Goal: Communication & Community: Answer question/provide support

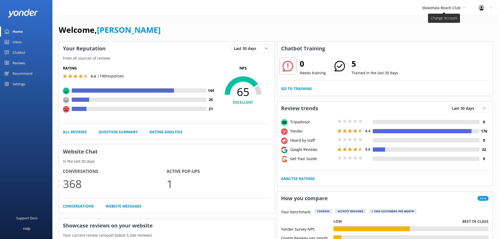
click at [430, 9] on span "Malamala Beach Club" at bounding box center [441, 7] width 38 height 5
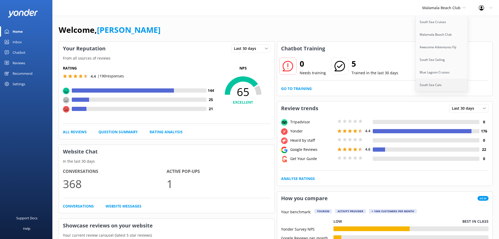
click at [439, 82] on link "South Sea Cats" at bounding box center [442, 85] width 52 height 13
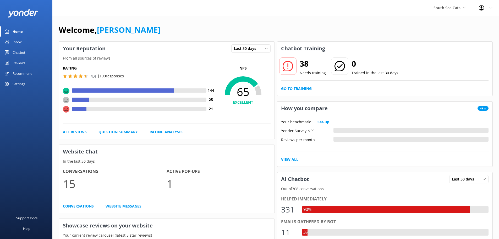
click at [16, 53] on div "Chatbot" at bounding box center [19, 52] width 13 height 10
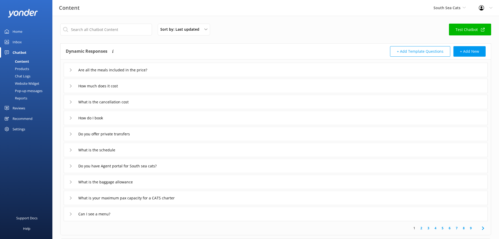
click at [20, 69] on div "Products" at bounding box center [16, 68] width 26 height 7
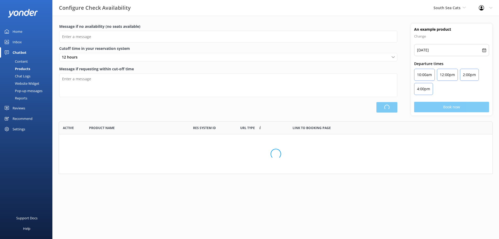
scroll to position [154, 430]
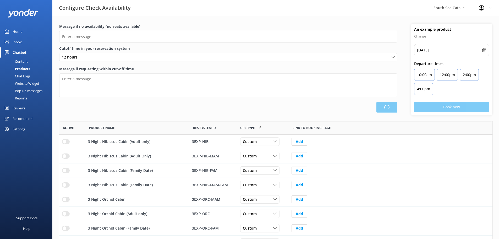
type input "There are no seats available, please check an alternative day"
type textarea "Our online booking system closes {hours} prior to departure. Please contact us …"
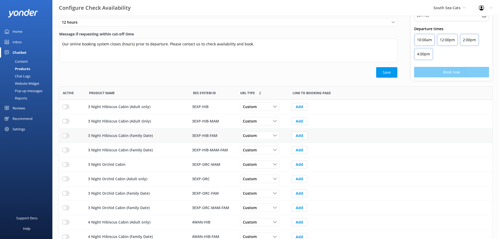
scroll to position [58, 0]
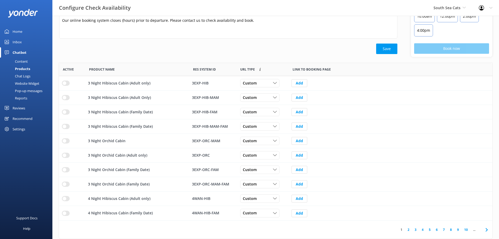
click at [23, 77] on div "Chat Logs" at bounding box center [16, 75] width 27 height 7
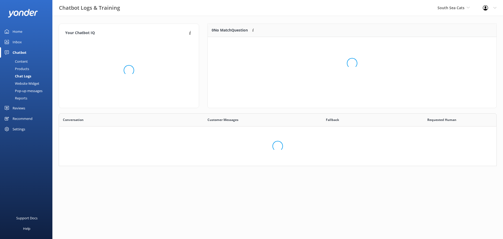
scroll to position [180, 430]
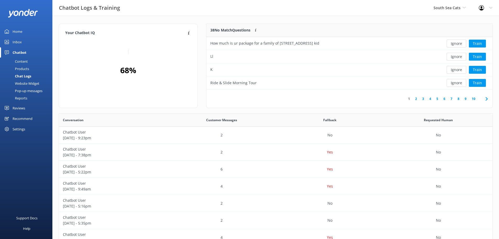
click at [25, 90] on div "Pop-up messages" at bounding box center [22, 90] width 39 height 7
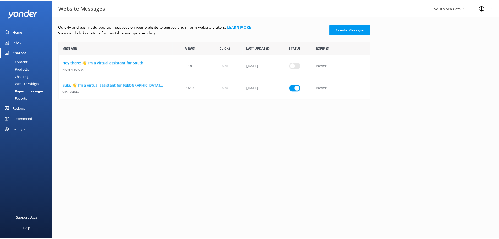
scroll to position [54, 311]
click at [19, 63] on div "Content" at bounding box center [15, 61] width 25 height 7
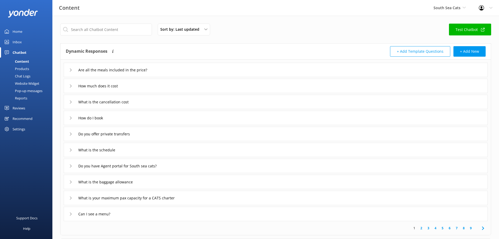
click at [69, 71] on div "Are all the meals included in the price?" at bounding box center [276, 70] width 424 height 14
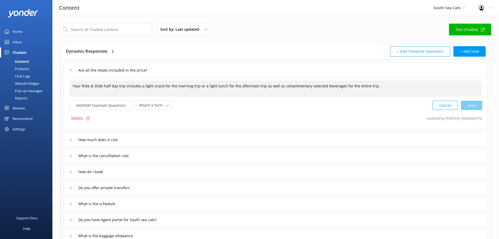
drag, startPoint x: 141, startPoint y: 85, endPoint x: 200, endPoint y: 90, distance: 59.4
click at [200, 90] on textarea "Your Ride & Slide half day trip includes a light snack for the morning trip or …" at bounding box center [276, 88] width 412 height 16
drag, startPoint x: 197, startPoint y: 85, endPoint x: 162, endPoint y: 86, distance: 35.1
click at [162, 86] on textarea "Your Ride & Slide half day trip includes a light lunch for the afternoon trip a…" at bounding box center [276, 88] width 412 height 16
click at [472, 105] on div "Cancel Loading.." at bounding box center [458, 105] width 50 height 10
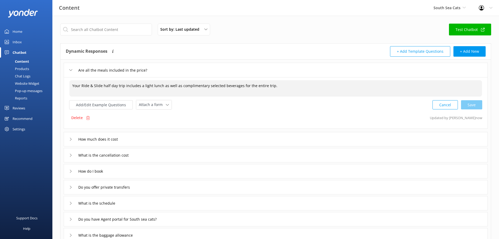
type textarea "Your Ride & Slide half day trip includes a light lunch as well as complimentary…"
click at [71, 140] on div "How much does it cost" at bounding box center [94, 139] width 50 height 9
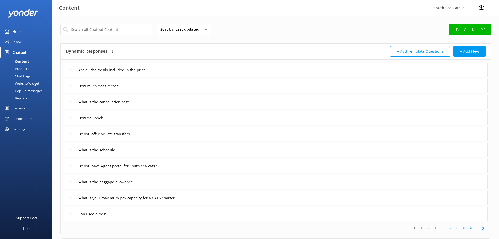
click at [70, 88] on div "How much does it cost" at bounding box center [94, 85] width 50 height 9
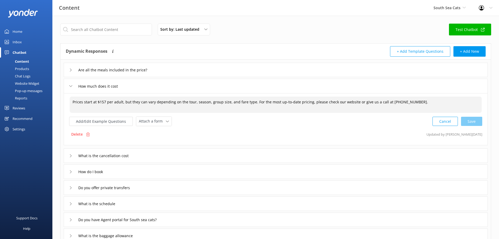
drag, startPoint x: 105, startPoint y: 102, endPoint x: 98, endPoint y: 101, distance: 7.4
click at [98, 101] on textarea "Prices start at $157 per adult, but they can vary depending on the tour, season…" at bounding box center [276, 104] width 412 height 16
drag, startPoint x: 97, startPoint y: 104, endPoint x: 68, endPoint y: 100, distance: 28.8
click at [71, 101] on textarea "Prices start at $222 per adult, but they can vary depending on the tour, season…" at bounding box center [276, 104] width 412 height 16
click at [465, 120] on div "Cancel Save" at bounding box center [458, 121] width 50 height 10
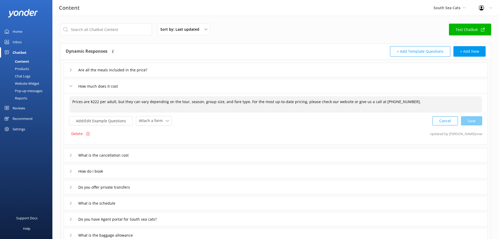
type textarea "Prices are $222 per adult, but they can vary depending on the tour, season, gro…"
click at [70, 156] on icon at bounding box center [70, 155] width 3 height 3
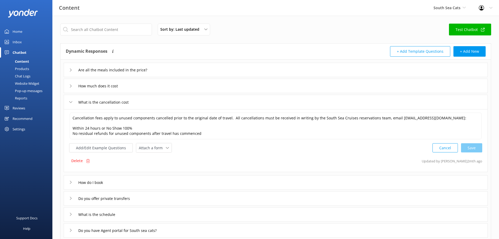
click at [73, 181] on div "How do I book" at bounding box center [87, 182] width 36 height 9
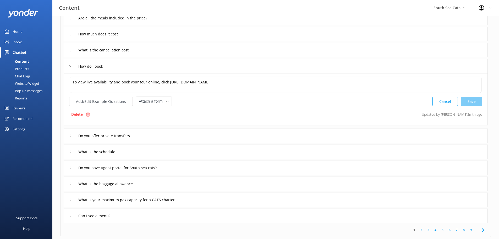
scroll to position [52, 0]
click at [73, 135] on div "Do you offer private transfers" at bounding box center [103, 135] width 69 height 9
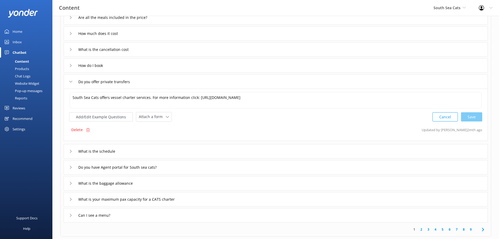
click at [73, 80] on div "Do you offer private transfers" at bounding box center [103, 81] width 69 height 9
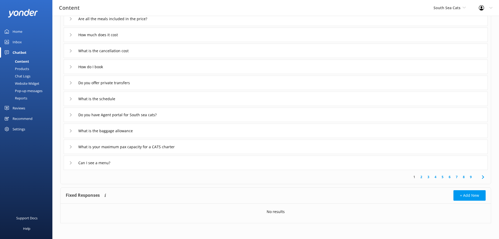
click at [70, 65] on div "How do I book" at bounding box center [87, 66] width 36 height 9
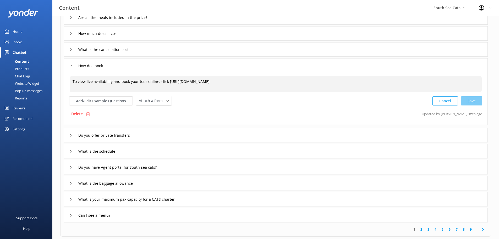
drag, startPoint x: 167, startPoint y: 81, endPoint x: 318, endPoint y: 77, distance: 151.2
click at [318, 77] on textarea "To view live availability and book your tour online, click [URL][DOMAIN_NAME]" at bounding box center [276, 84] width 412 height 16
paste textarea "[DOMAIN_NAME][URL]"
type textarea "To view live availability and book your tour online, click [URL][DOMAIN_NAME]"
click at [465, 98] on div "Cancel Save" at bounding box center [458, 101] width 50 height 10
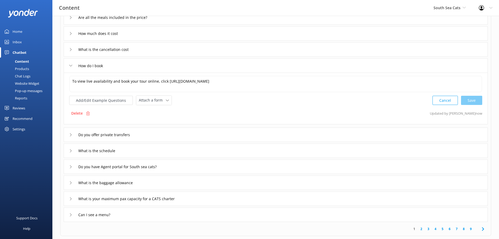
click at [72, 133] on div "Do you offer private transfers" at bounding box center [103, 134] width 69 height 9
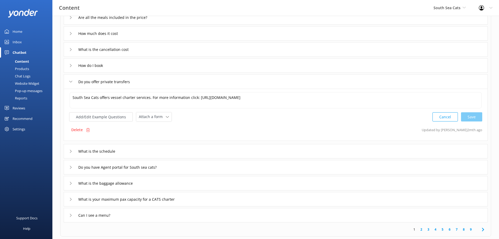
click at [71, 153] on icon at bounding box center [70, 151] width 3 height 3
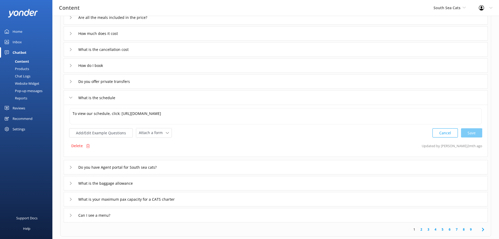
click at [70, 167] on icon at bounding box center [70, 167] width 3 height 3
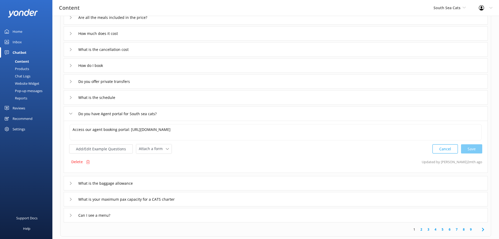
click at [71, 183] on icon at bounding box center [70, 183] width 3 height 3
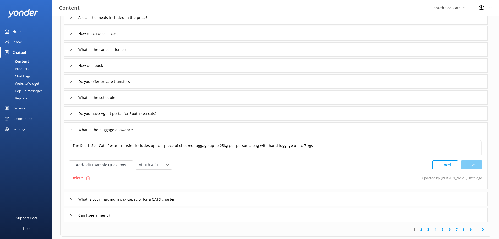
click at [70, 200] on use at bounding box center [71, 199] width 2 height 3
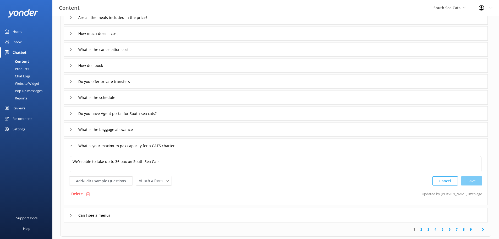
click at [69, 215] on icon at bounding box center [70, 215] width 3 height 3
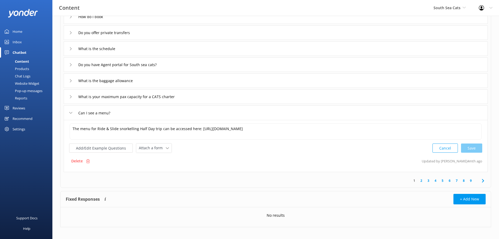
scroll to position [105, 0]
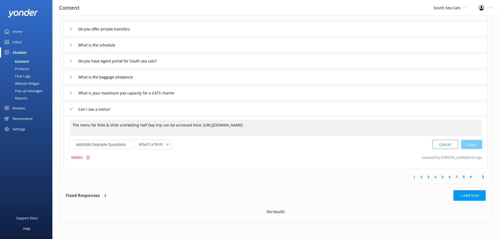
drag, startPoint x: 198, startPoint y: 125, endPoint x: 367, endPoint y: 126, distance: 169.8
click at [367, 126] on textarea "The menu for Ride & Slide snorkelling Half Day trip can be accessed here: [URL]…" at bounding box center [276, 127] width 412 height 16
click at [482, 179] on icon at bounding box center [483, 176] width 6 height 6
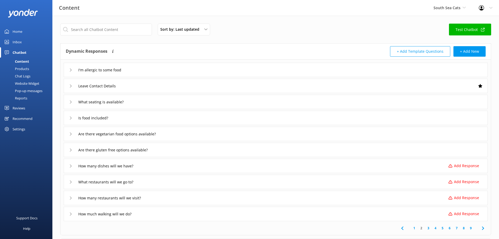
click at [68, 73] on div "I'm allergic to some food" at bounding box center [276, 70] width 424 height 14
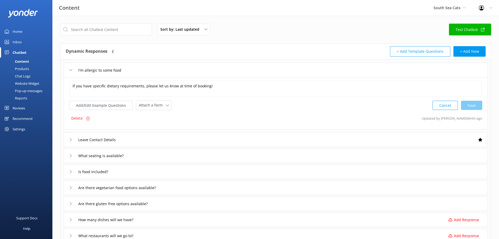
click at [71, 142] on div "Leave Contact Details" at bounding box center [94, 139] width 50 height 9
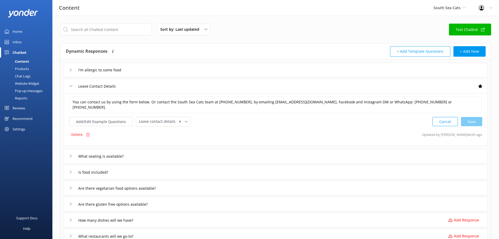
click at [70, 157] on div "What seating is available?" at bounding box center [99, 156] width 61 height 9
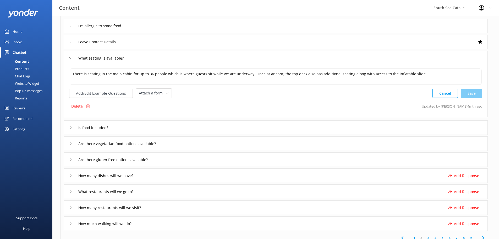
scroll to position [52, 0]
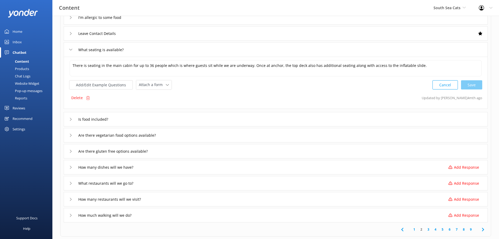
click at [72, 120] on icon at bounding box center [70, 119] width 3 height 3
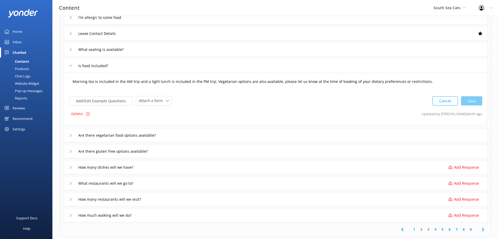
click at [110, 82] on textarea "Morning tea is included in the AM trip and a light lunch is included in the PM …" at bounding box center [276, 84] width 412 height 16
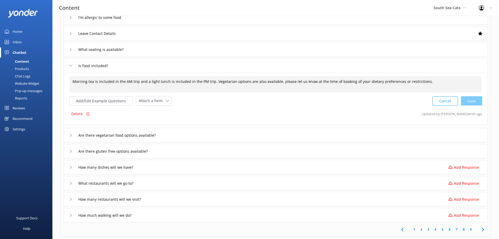
drag, startPoint x: 101, startPoint y: 88, endPoint x: 58, endPoint y: 85, distance: 42.8
click at [58, 85] on div "Sort by: Last updated Title Last updated Test Chatbot Dynamic Responses Dynamic…" at bounding box center [275, 127] width 447 height 328
drag, startPoint x: 130, startPoint y: 81, endPoint x: 125, endPoint y: 81, distance: 4.7
click at [125, 81] on textarea "A light lunch is included in the PM trip. Vegetarian options are also available…" at bounding box center [276, 84] width 412 height 16
click at [465, 101] on div "Cancel Save" at bounding box center [458, 101] width 50 height 10
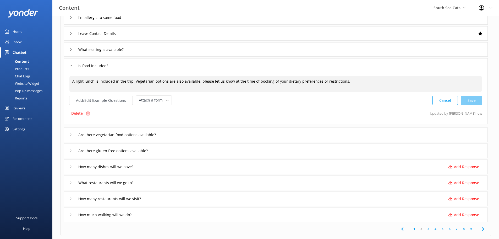
type textarea "A light lunch is included in the trip. Vegetarian options are also available, p…"
click at [71, 137] on div "Are there vegetarian food options available?" at bounding box center [118, 134] width 99 height 9
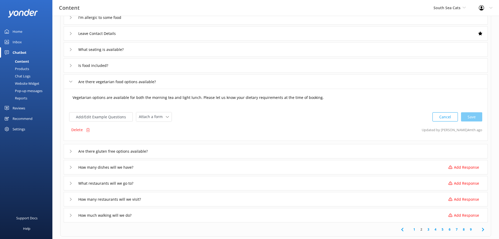
click at [119, 104] on textarea "Vegetarian options are available for both the morning tea and light lunch. Plea…" at bounding box center [276, 100] width 412 height 16
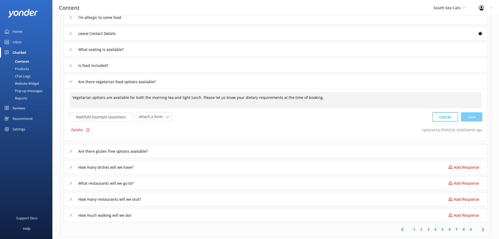
drag, startPoint x: 127, startPoint y: 99, endPoint x: 196, endPoint y: 100, distance: 69.2
click at [196, 100] on textarea "Vegetarian options are available for both the morning tea and light lunch. Plea…" at bounding box center [276, 100] width 412 height 16
click at [472, 115] on div "Cancel Save" at bounding box center [458, 117] width 50 height 10
type textarea "Vegetarian options are available. Please let us know your dietary requirements …"
click at [70, 66] on icon at bounding box center [70, 65] width 3 height 3
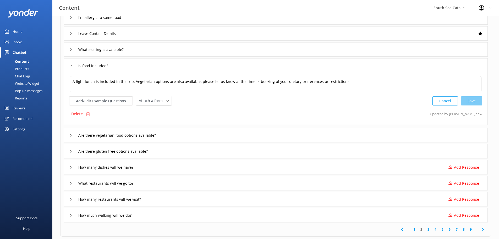
click at [71, 135] on icon at bounding box center [70, 135] width 3 height 3
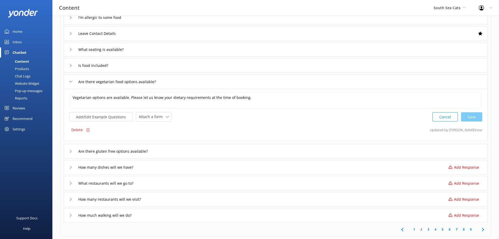
click at [69, 150] on icon at bounding box center [70, 151] width 3 height 3
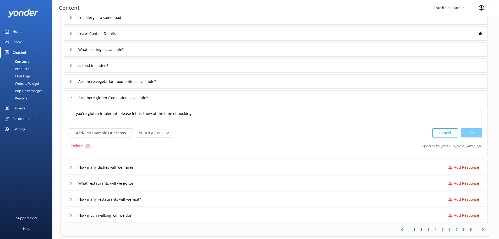
click at [72, 168] on icon at bounding box center [70, 167] width 3 height 3
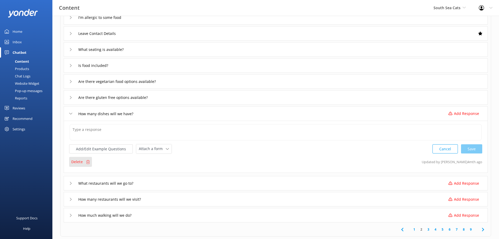
click at [74, 158] on div "Delete" at bounding box center [80, 162] width 23 height 10
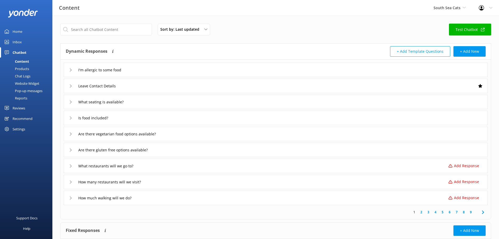
click at [68, 152] on div "Are there gluten free options available?" at bounding box center [276, 150] width 424 height 14
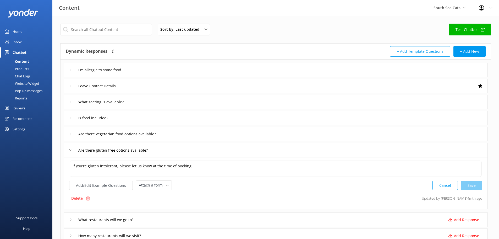
click at [69, 219] on icon at bounding box center [70, 219] width 3 height 3
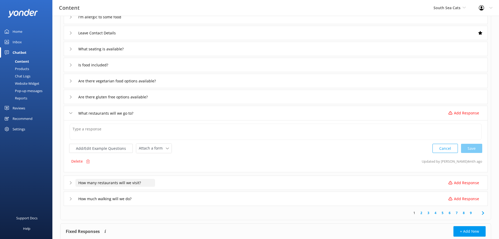
scroll to position [79, 0]
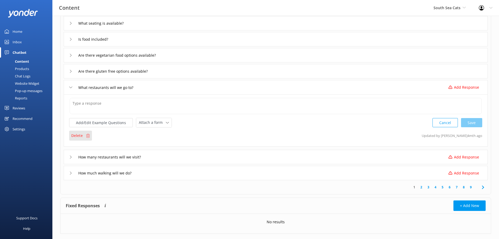
click at [78, 138] on p "Delete" at bounding box center [77, 136] width 12 height 6
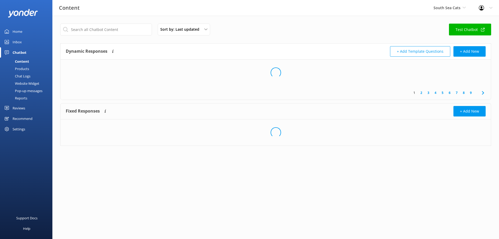
scroll to position [0, 0]
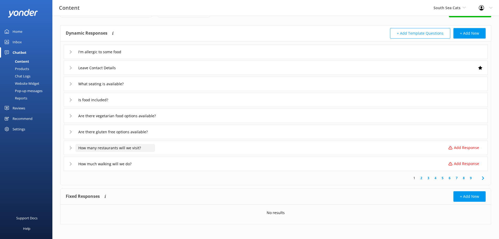
scroll to position [19, 0]
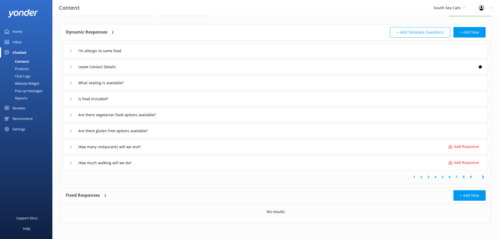
click at [66, 148] on div "How many restaurants will we visit? Add Response" at bounding box center [276, 146] width 424 height 14
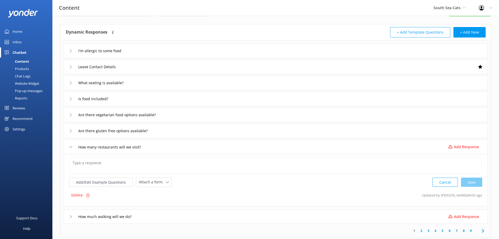
drag, startPoint x: 83, startPoint y: 195, endPoint x: 274, endPoint y: 18, distance: 260.5
click at [83, 195] on div "Delete" at bounding box center [80, 195] width 23 height 10
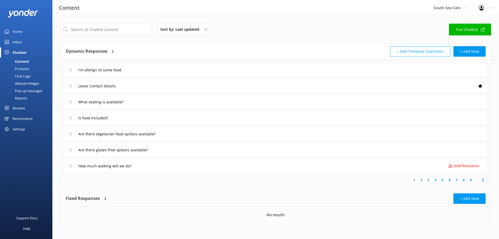
click at [71, 166] on icon at bounding box center [70, 165] width 3 height 3
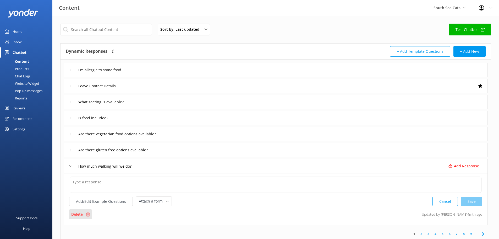
click at [80, 213] on p "Delete" at bounding box center [77, 214] width 12 height 6
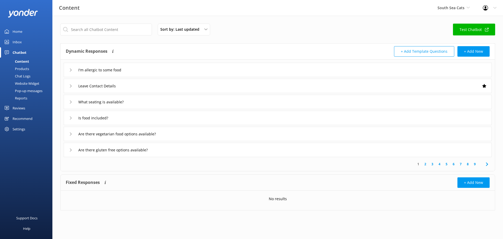
click at [488, 166] on icon at bounding box center [487, 164] width 6 height 6
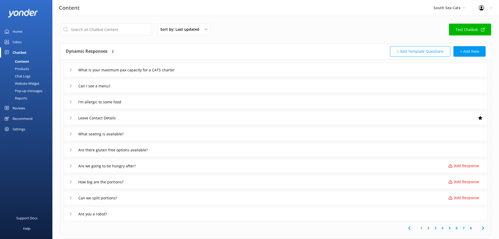
click at [73, 85] on div "Can I see a menu?" at bounding box center [91, 85] width 44 height 9
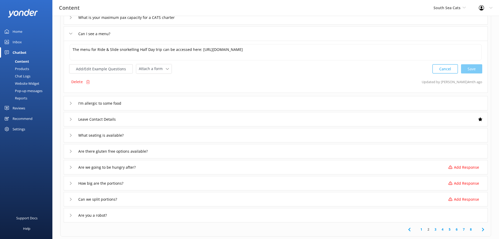
click at [70, 119] on icon at bounding box center [70, 119] width 3 height 3
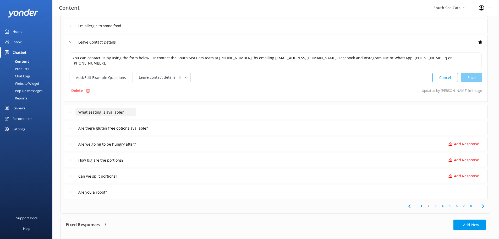
scroll to position [105, 0]
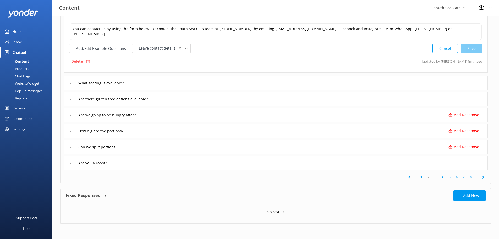
click at [71, 146] on icon at bounding box center [70, 146] width 3 height 3
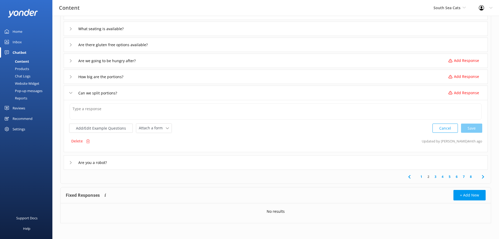
click at [69, 79] on div "How big are the portions? Add Response" at bounding box center [276, 76] width 424 height 14
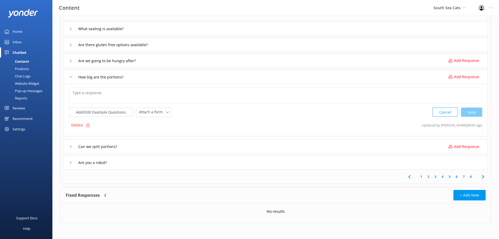
click at [69, 62] on div "Are we going to be hungry after? Add Response" at bounding box center [276, 60] width 424 height 14
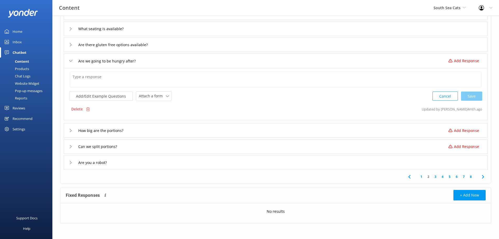
click at [69, 44] on div "Are there gluten free options available?" at bounding box center [276, 44] width 424 height 14
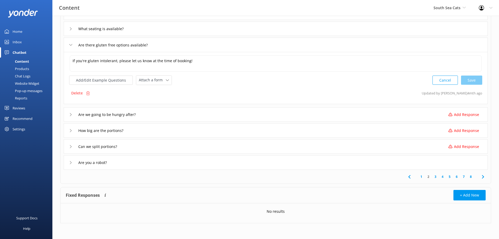
click at [69, 112] on div "Are we going to be hungry after? Add Response" at bounding box center [276, 114] width 424 height 14
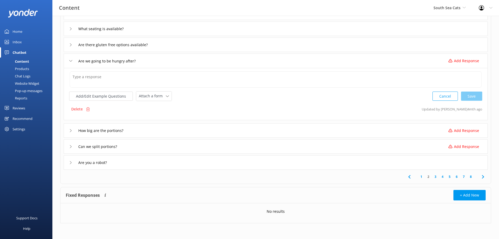
click at [74, 108] on p "Delete" at bounding box center [77, 109] width 12 height 6
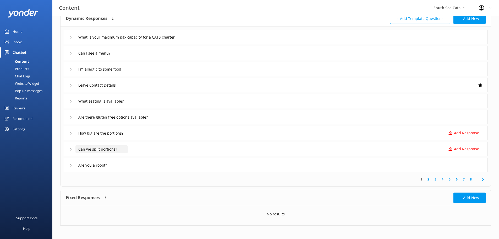
scroll to position [35, 0]
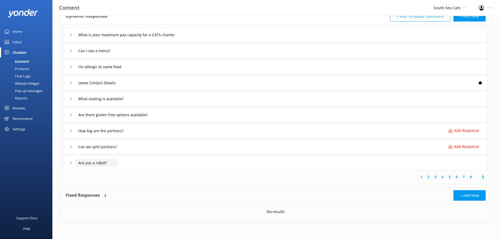
click at [88, 161] on input "Are you a robot?" at bounding box center [96, 163] width 42 height 8
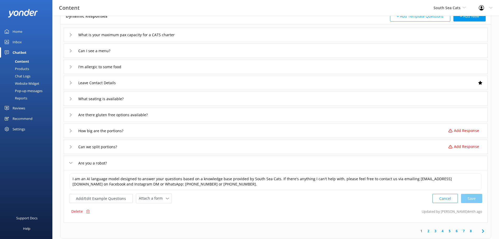
drag, startPoint x: 74, startPoint y: 144, endPoint x: 65, endPoint y: 148, distance: 10.2
click at [73, 144] on div "Can we split portions?" at bounding box center [95, 146] width 52 height 9
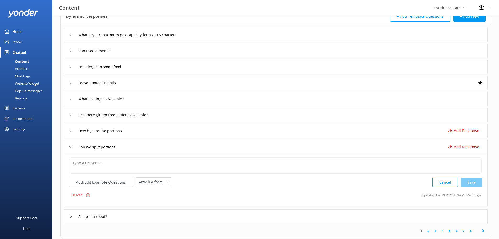
drag, startPoint x: 88, startPoint y: 197, endPoint x: 279, endPoint y: 17, distance: 262.5
click at [88, 197] on div "Delete" at bounding box center [80, 195] width 23 height 10
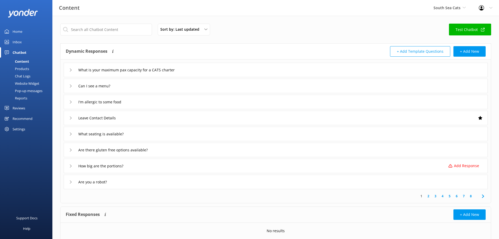
click at [71, 154] on div "Are there gluten free options available?" at bounding box center [114, 149] width 90 height 9
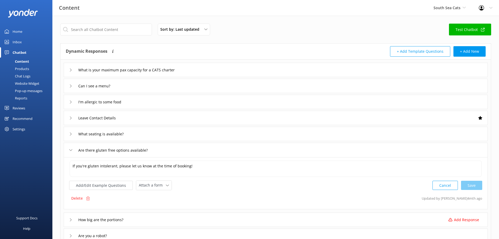
click at [70, 132] on div "What seating is available?" at bounding box center [99, 133] width 61 height 9
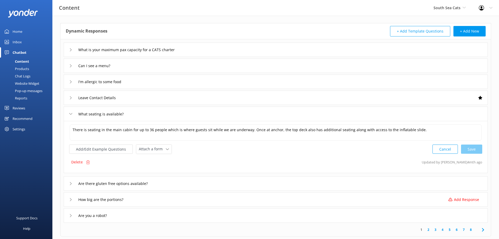
scroll to position [52, 0]
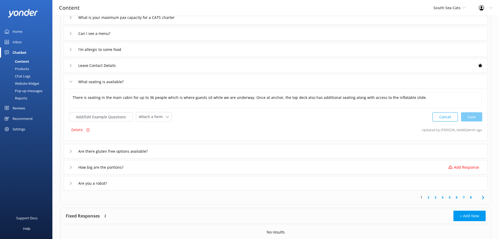
click at [65, 165] on div "How big are the portions? Add Response" at bounding box center [276, 167] width 424 height 14
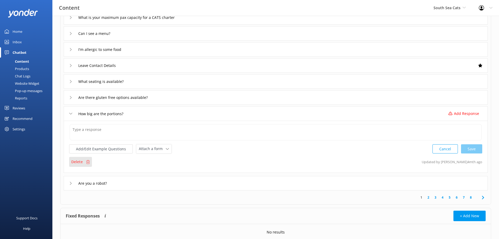
click at [71, 163] on div "Delete" at bounding box center [80, 162] width 23 height 10
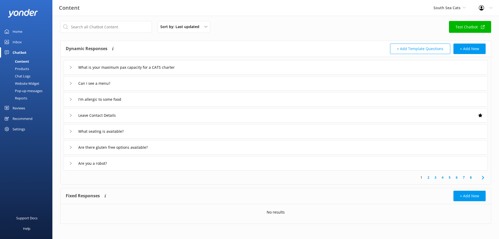
scroll to position [3, 0]
click at [482, 176] on icon at bounding box center [483, 177] width 6 height 6
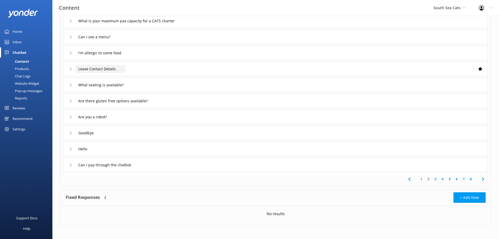
scroll to position [51, 0]
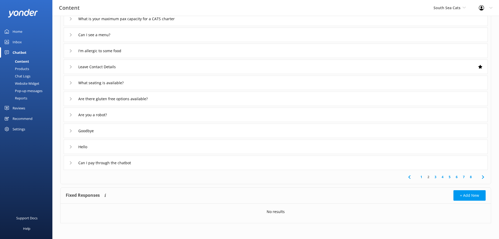
click at [70, 129] on div "Goodbye" at bounding box center [81, 130] width 25 height 9
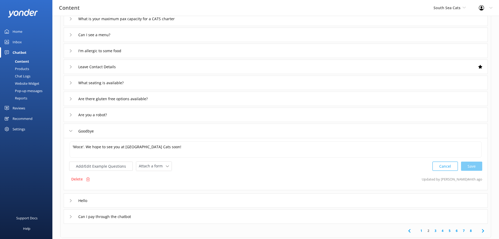
click at [69, 201] on icon at bounding box center [70, 200] width 3 height 3
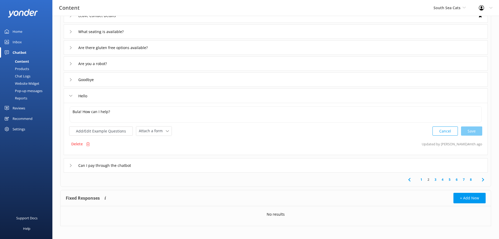
scroll to position [105, 0]
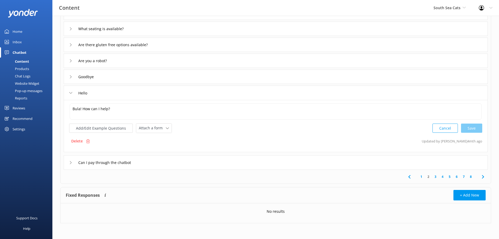
click at [72, 80] on div "Goodbye" at bounding box center [81, 76] width 25 height 9
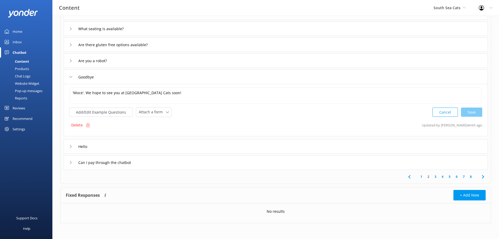
click at [68, 146] on div "Hello" at bounding box center [276, 146] width 424 height 14
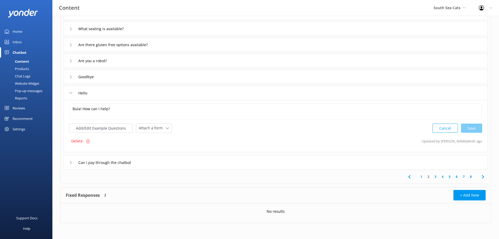
click at [70, 165] on div "Can I pay through the chatbot" at bounding box center [102, 162] width 67 height 9
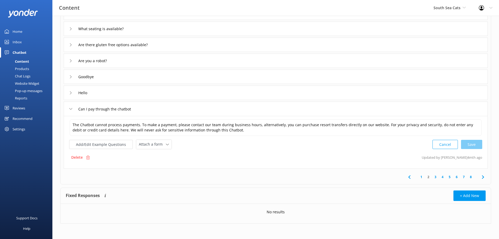
click at [483, 178] on use at bounding box center [483, 176] width 2 height 3
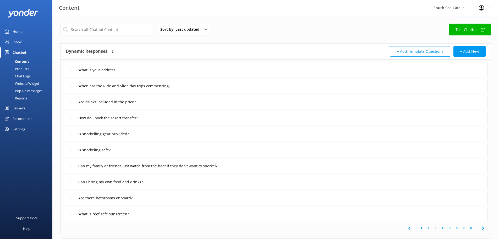
click at [70, 68] on div "What is your address" at bounding box center [93, 70] width 48 height 9
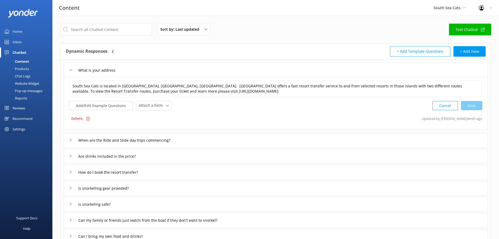
click at [69, 139] on div "When are the Ride and Slide day trips commencing?" at bounding box center [276, 140] width 424 height 14
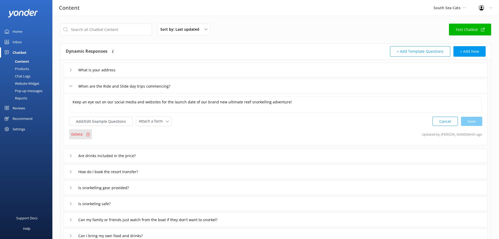
click at [84, 132] on div "Delete" at bounding box center [80, 134] width 23 height 10
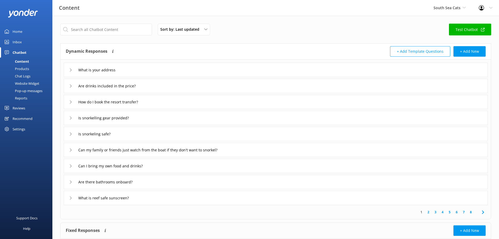
click at [70, 121] on div "Is snorkelling gear provided?" at bounding box center [102, 117] width 67 height 9
